Goal: Information Seeking & Learning: Learn about a topic

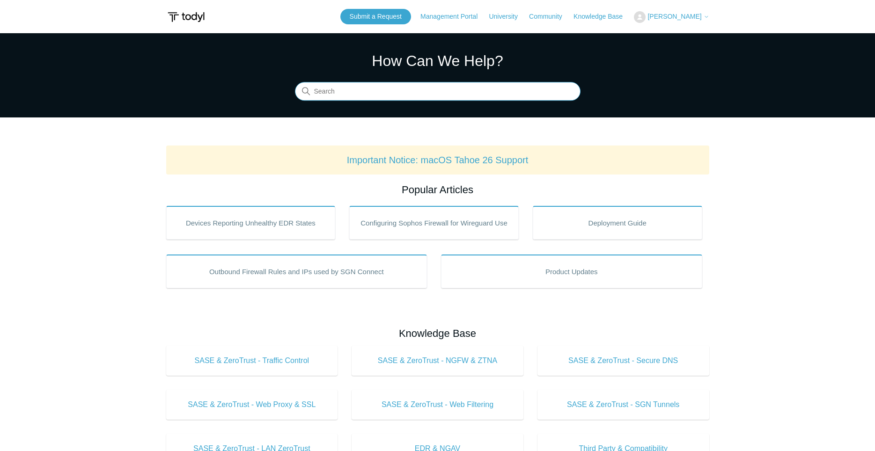
click at [415, 93] on input "Search" at bounding box center [438, 91] width 286 height 19
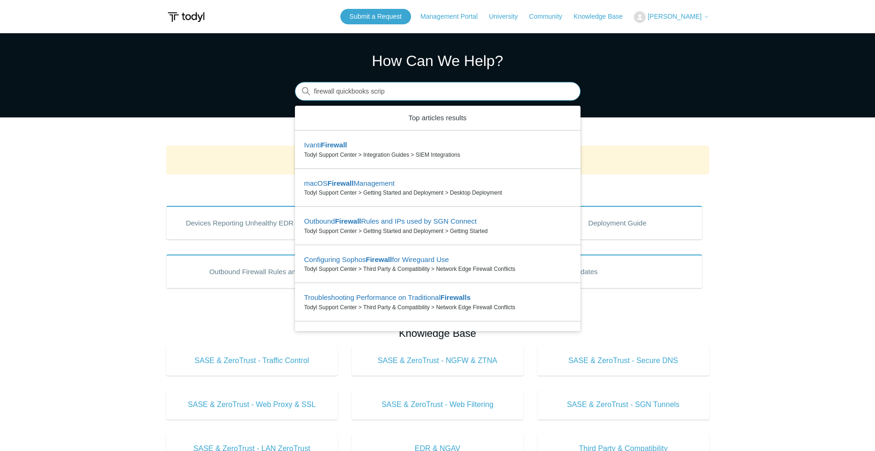
type input "firewall quickbooks script"
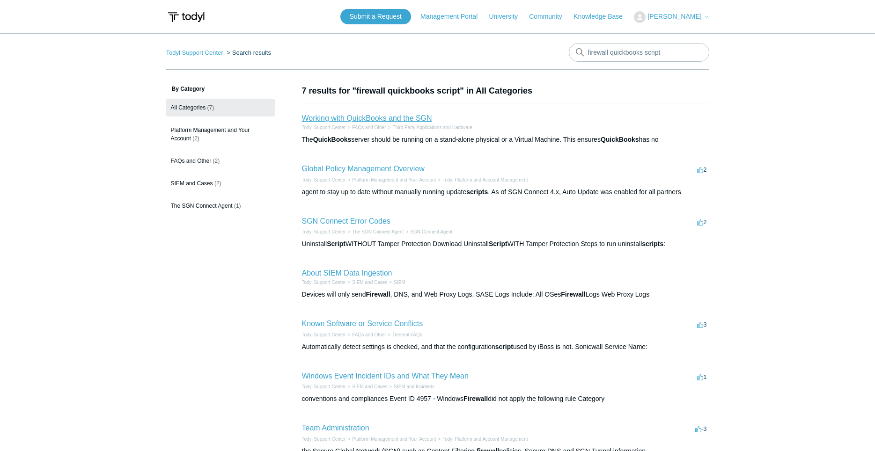
click at [337, 121] on link "Working with QuickBooks and the SGN" at bounding box center [367, 118] width 130 height 8
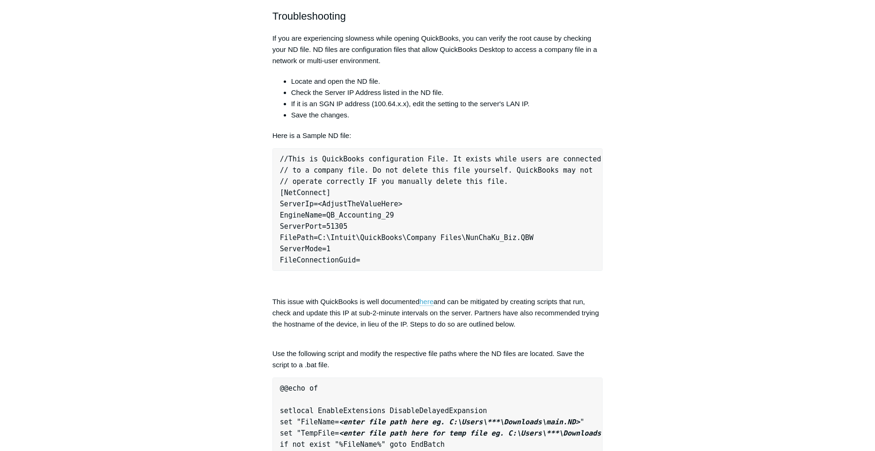
scroll to position [382, 0]
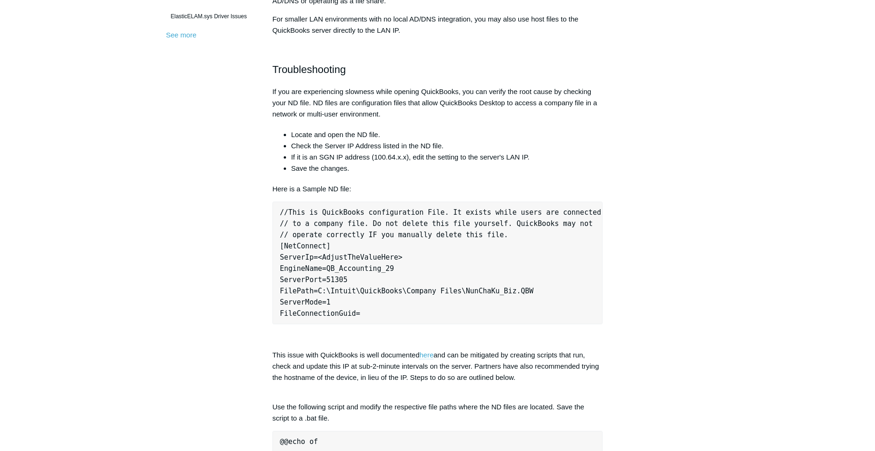
click at [433, 357] on link "here" at bounding box center [426, 355] width 14 height 8
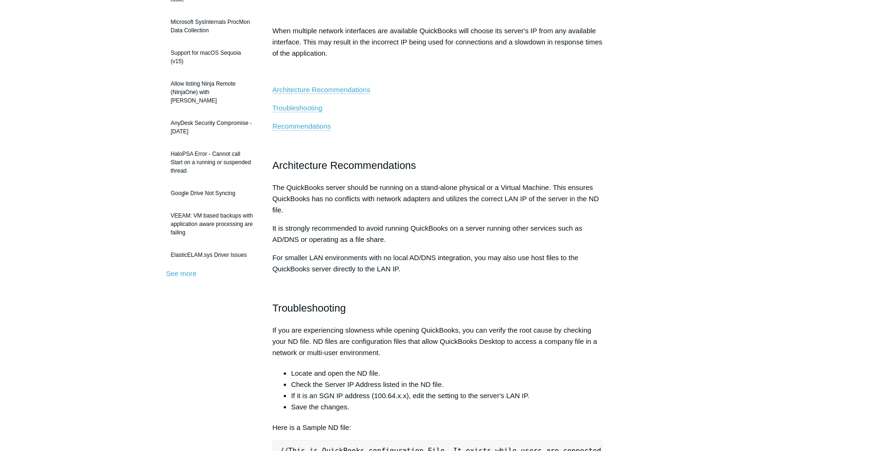
scroll to position [0, 0]
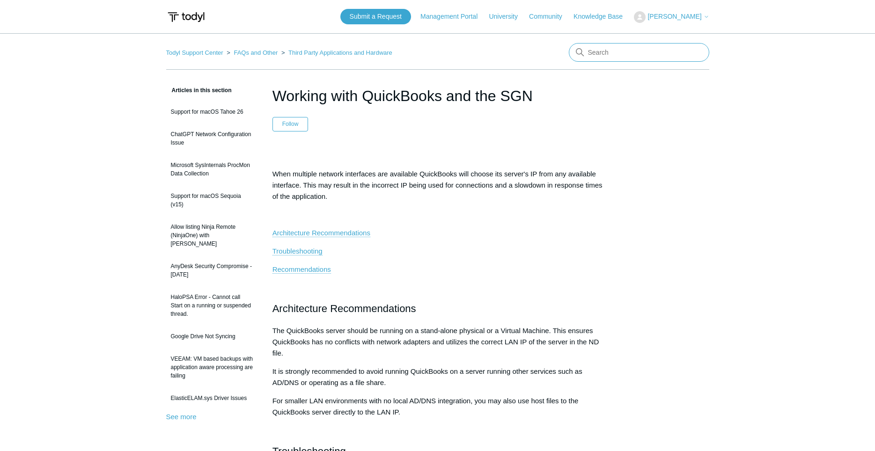
click at [632, 55] on input "Search" at bounding box center [639, 52] width 140 height 19
type input "firewall script"
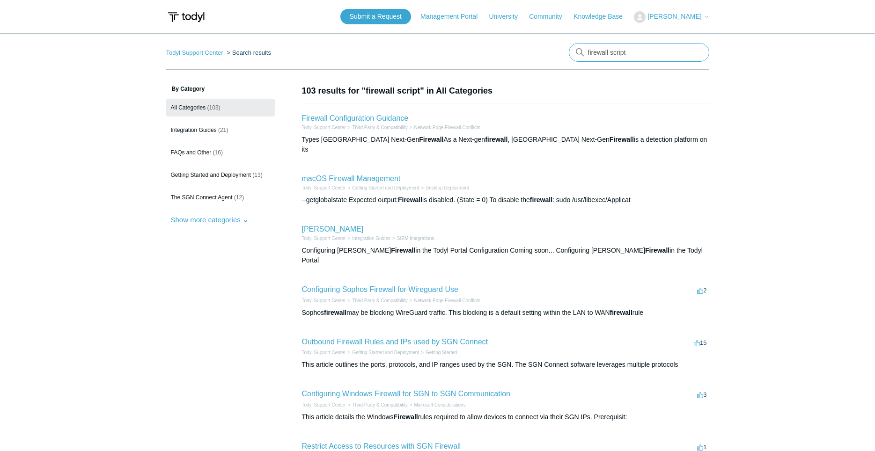
click at [585, 52] on input "firewall script" at bounding box center [639, 52] width 140 height 19
type input "windows firewall script"
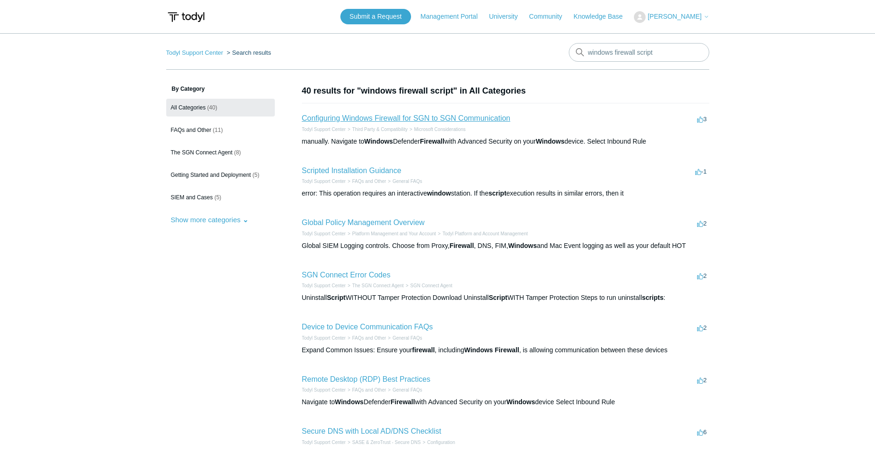
click at [474, 121] on link "Configuring Windows Firewall for SGN to SGN Communication" at bounding box center [406, 118] width 208 height 8
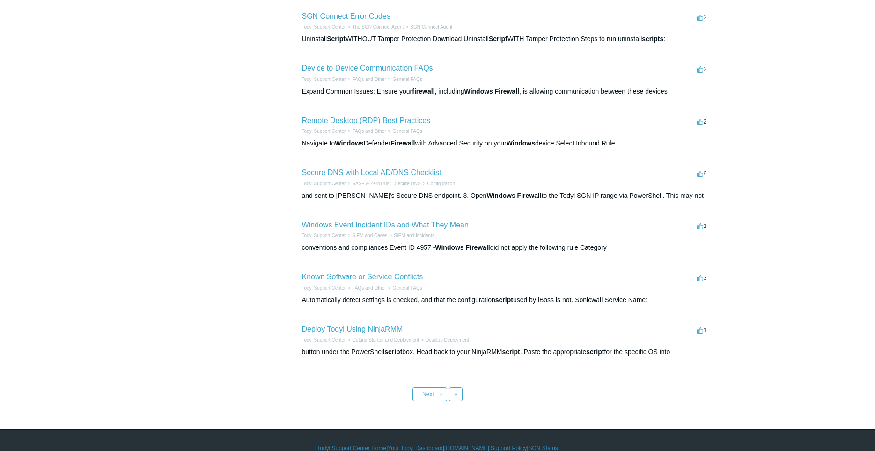
scroll to position [274, 0]
